Goal: Find specific page/section: Find specific page/section

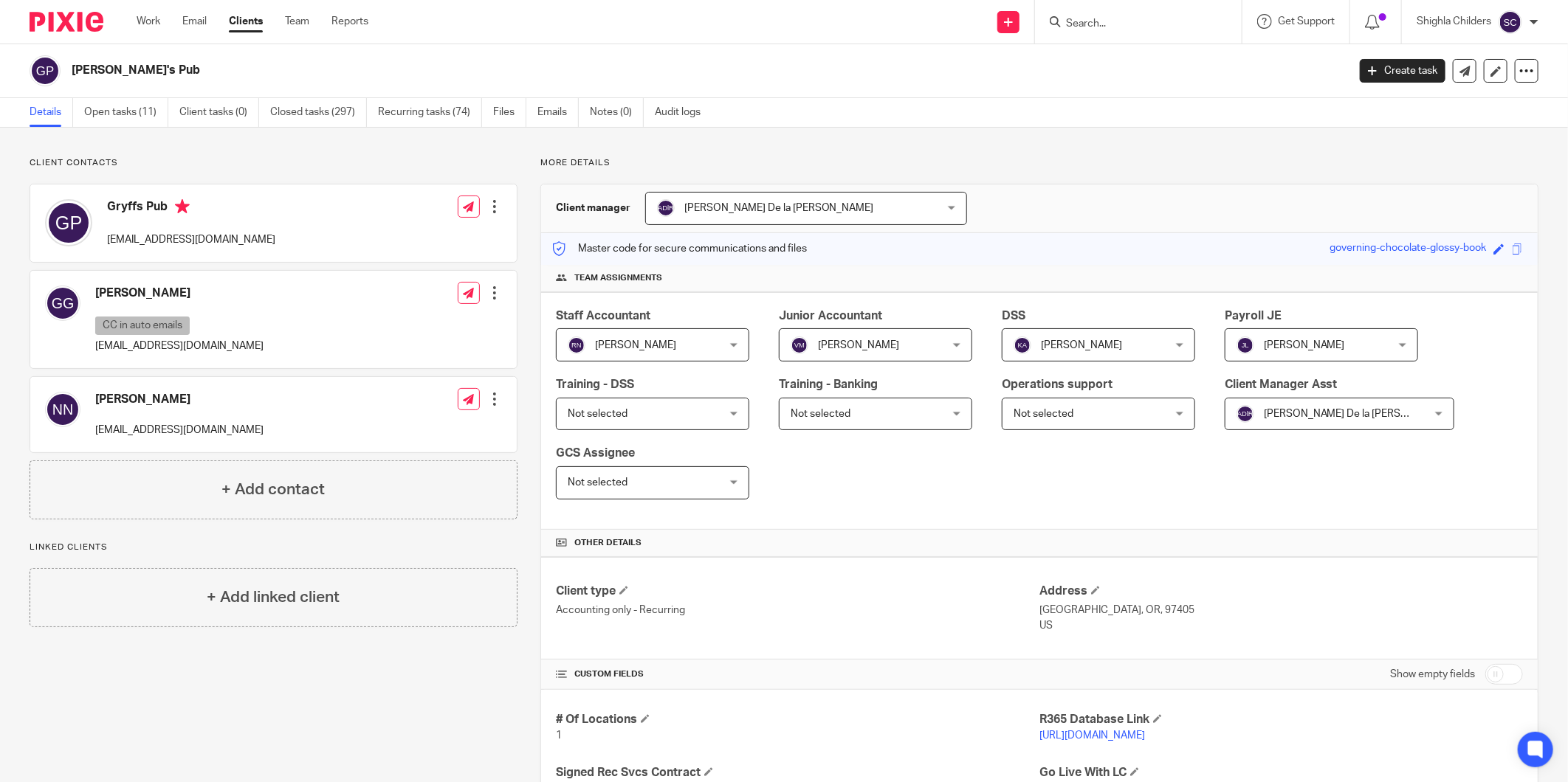
scroll to position [164, 0]
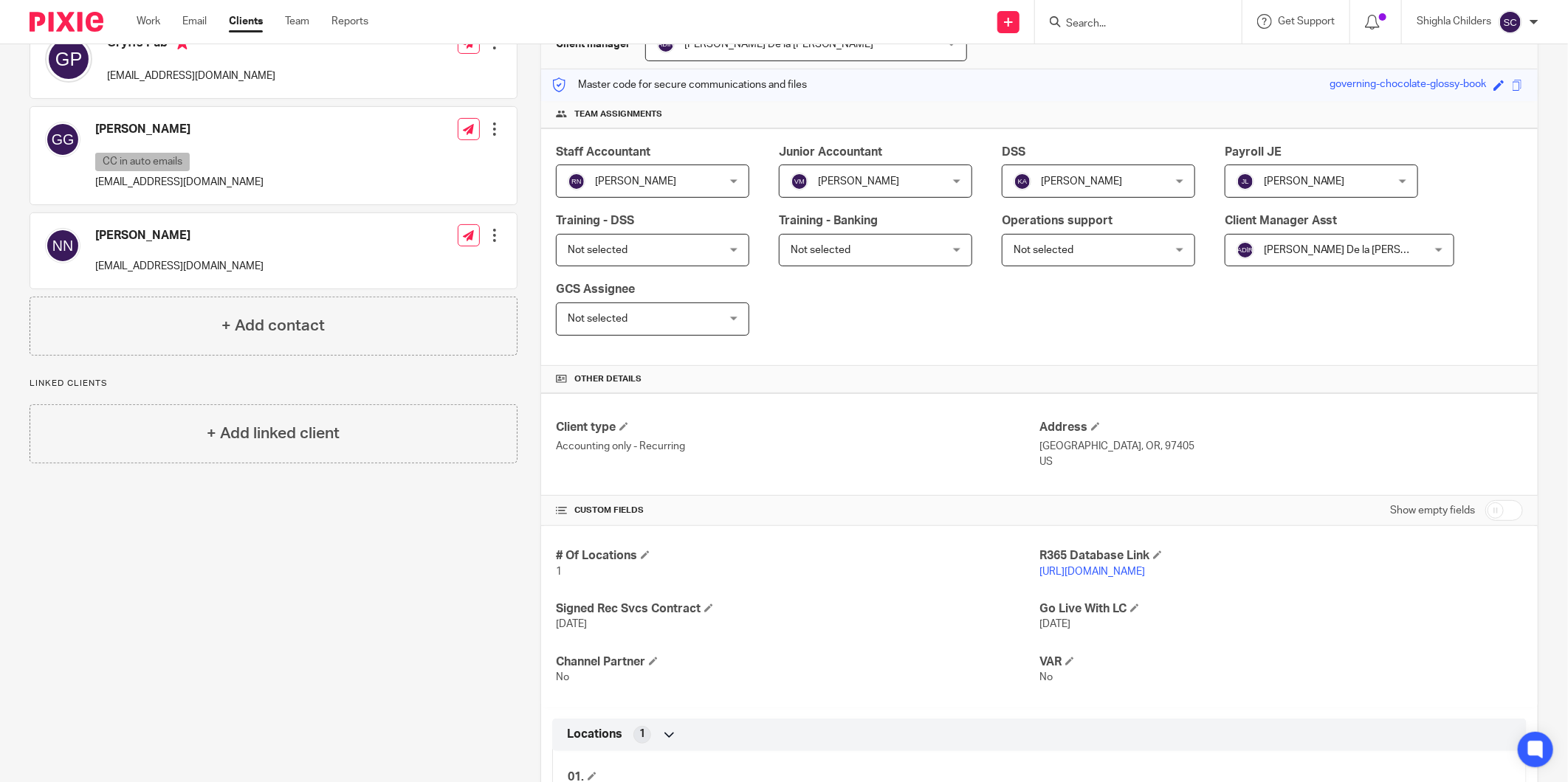
click at [1137, 20] on input "Search" at bounding box center [1131, 24] width 133 height 14
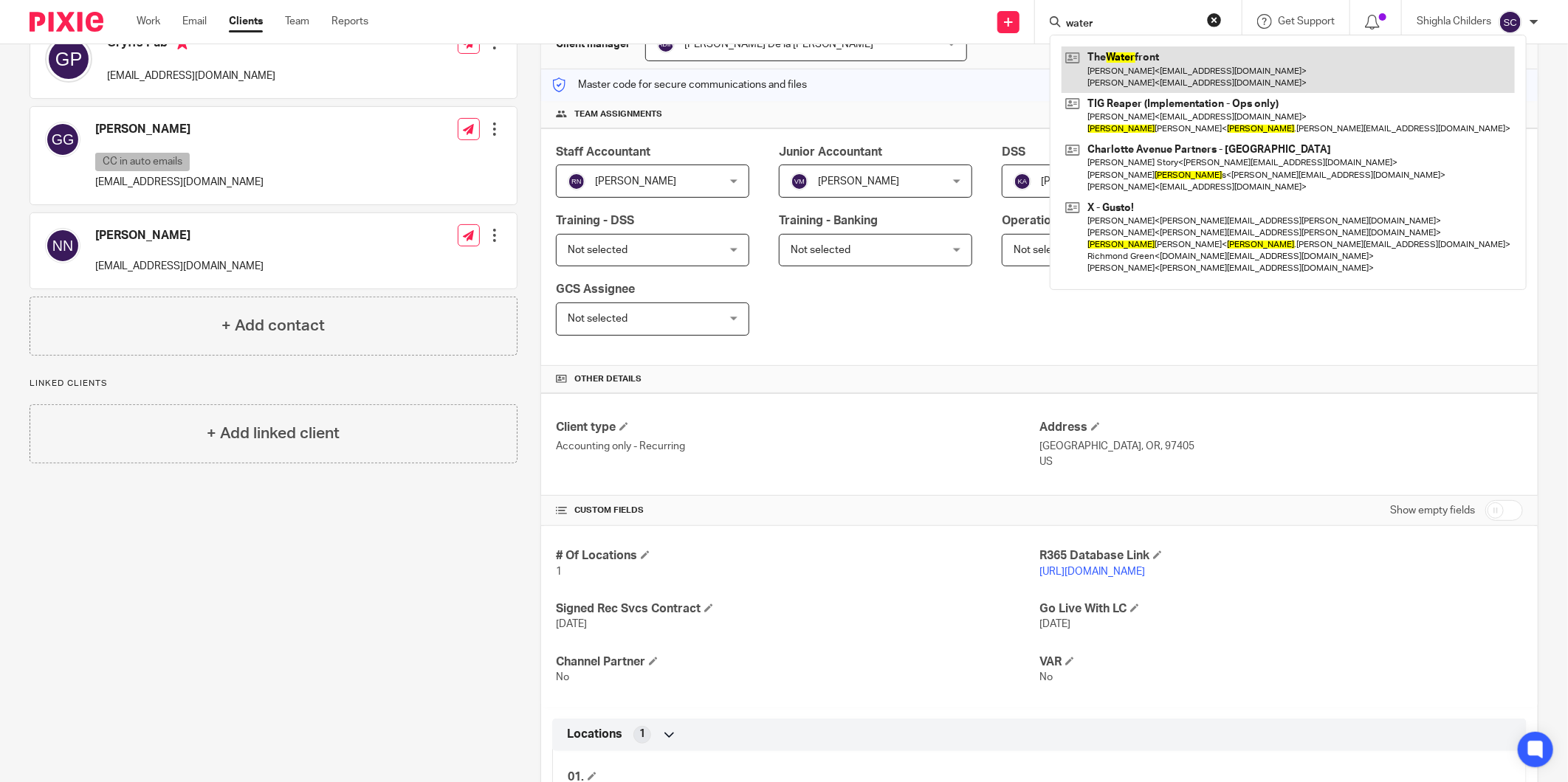
type input "water"
click at [1137, 61] on link at bounding box center [1288, 69] width 453 height 45
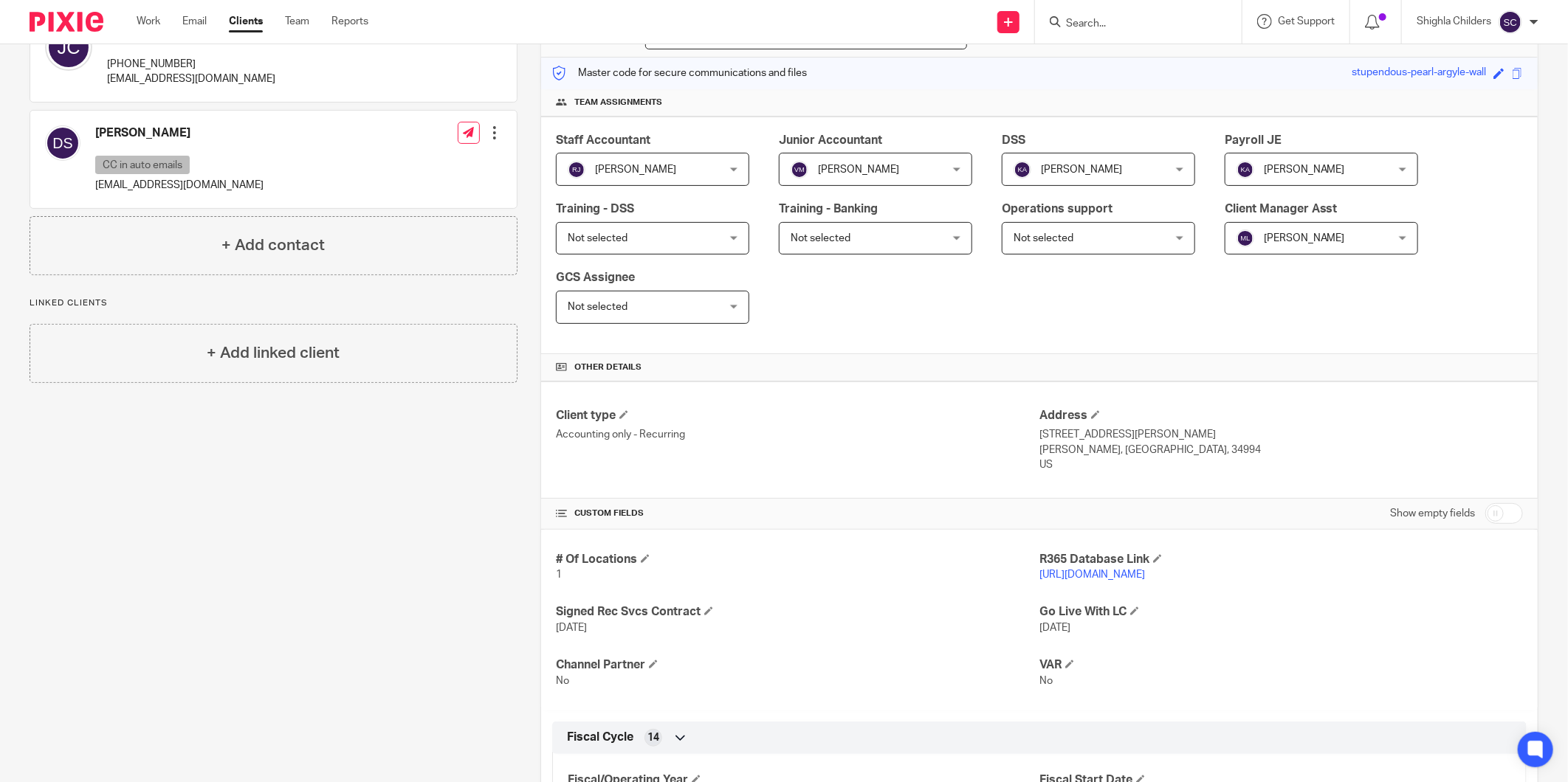
scroll to position [491, 0]
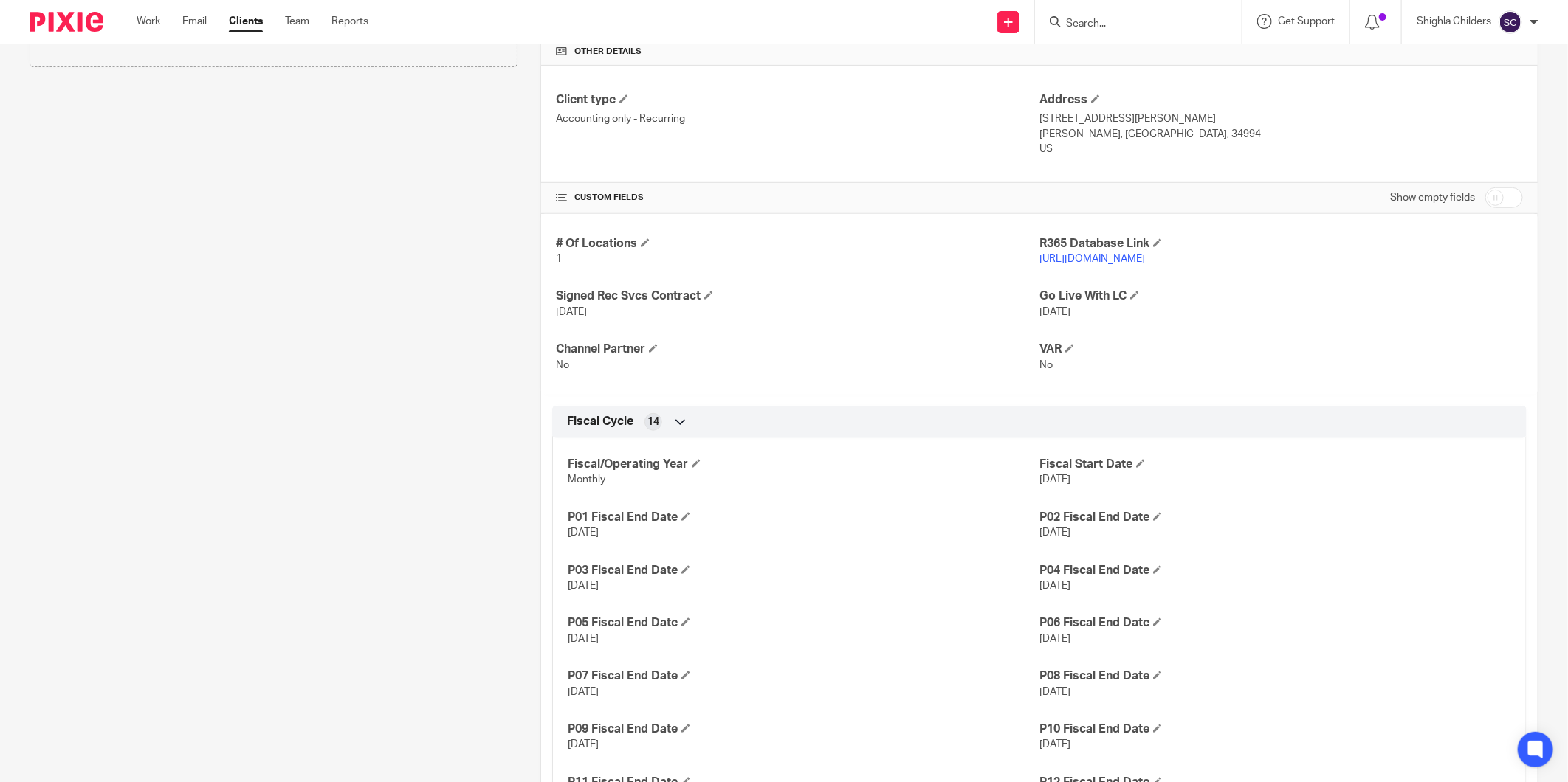
click at [1115, 255] on link "https://sandcrg.restaurant365.com/" at bounding box center [1092, 259] width 105 height 11
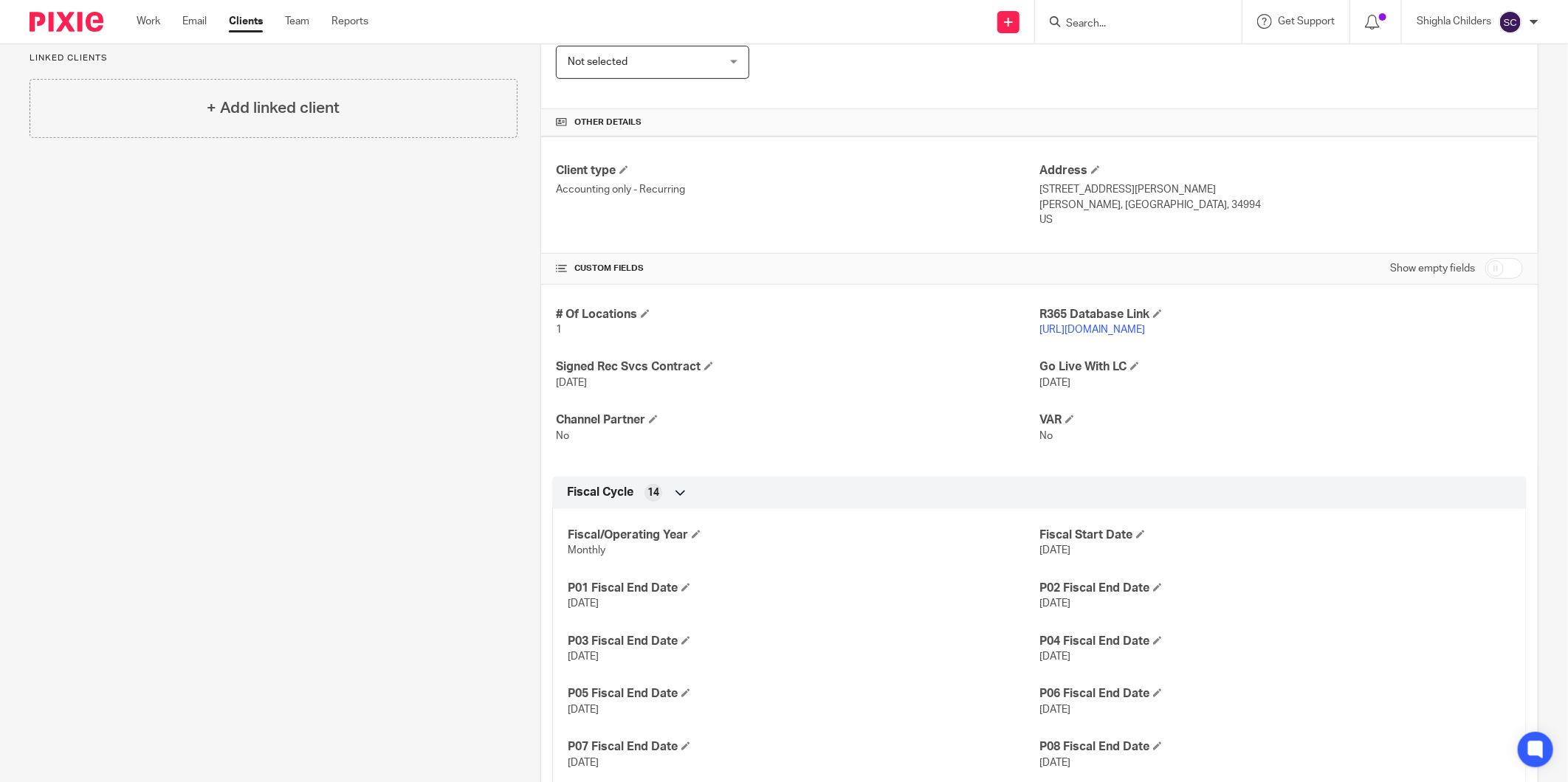
scroll to position [327, 0]
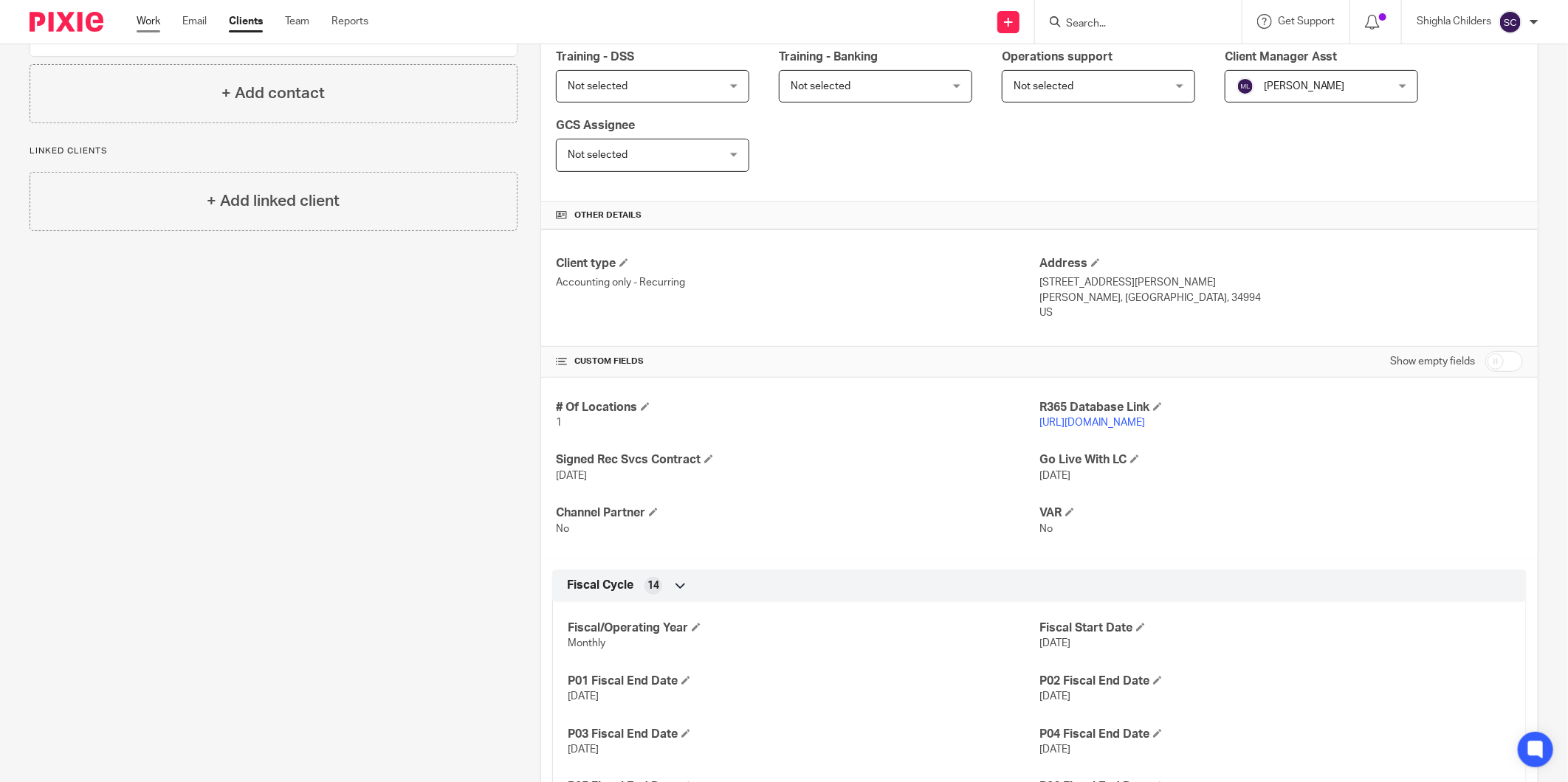
click at [157, 24] on link "Work" at bounding box center [148, 20] width 24 height 14
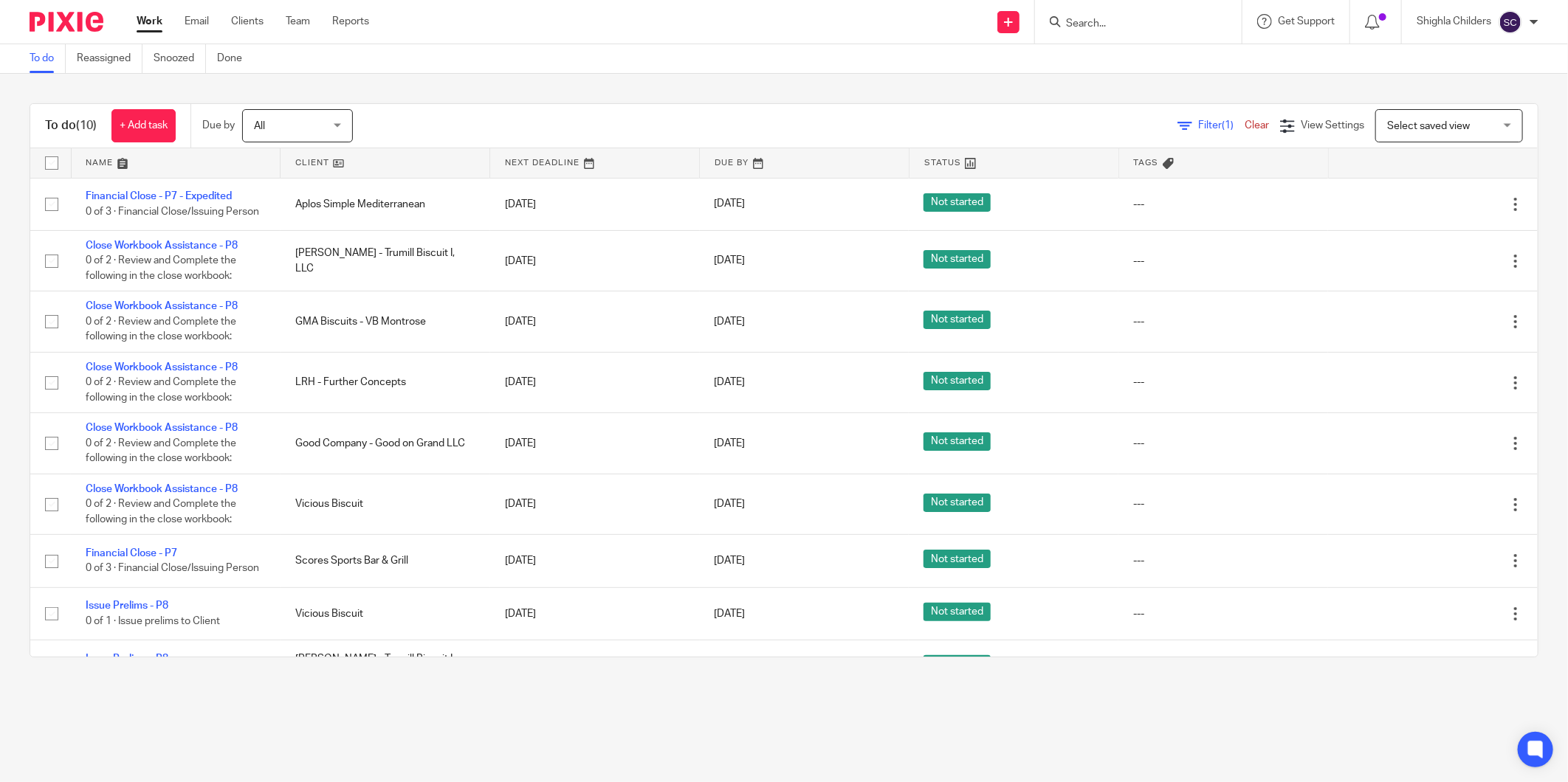
click at [436, 153] on link at bounding box center [384, 163] width 209 height 30
